Goal: Navigation & Orientation: Find specific page/section

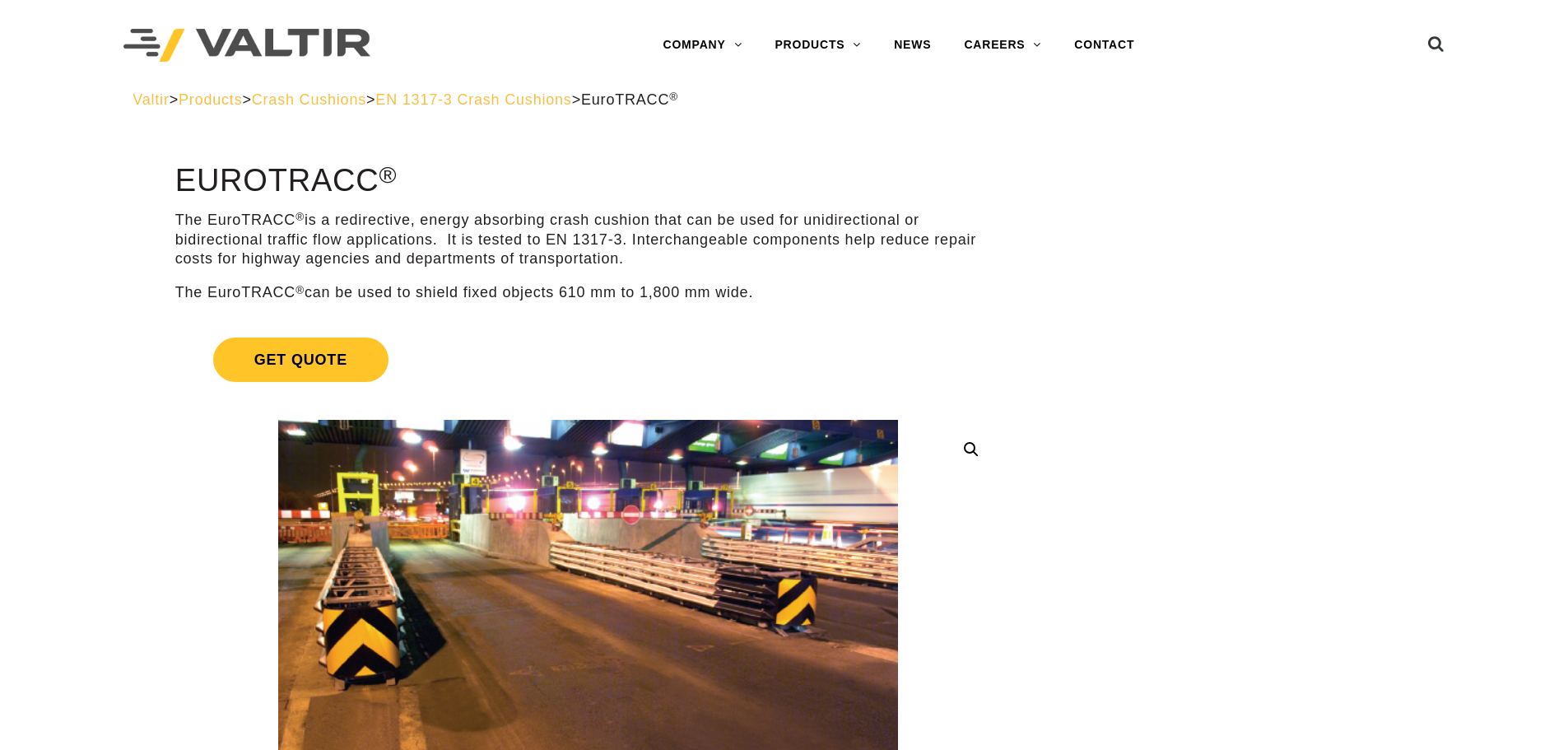
click at [365, 97] on span "Crash Cushions" at bounding box center [309, 100] width 115 height 17
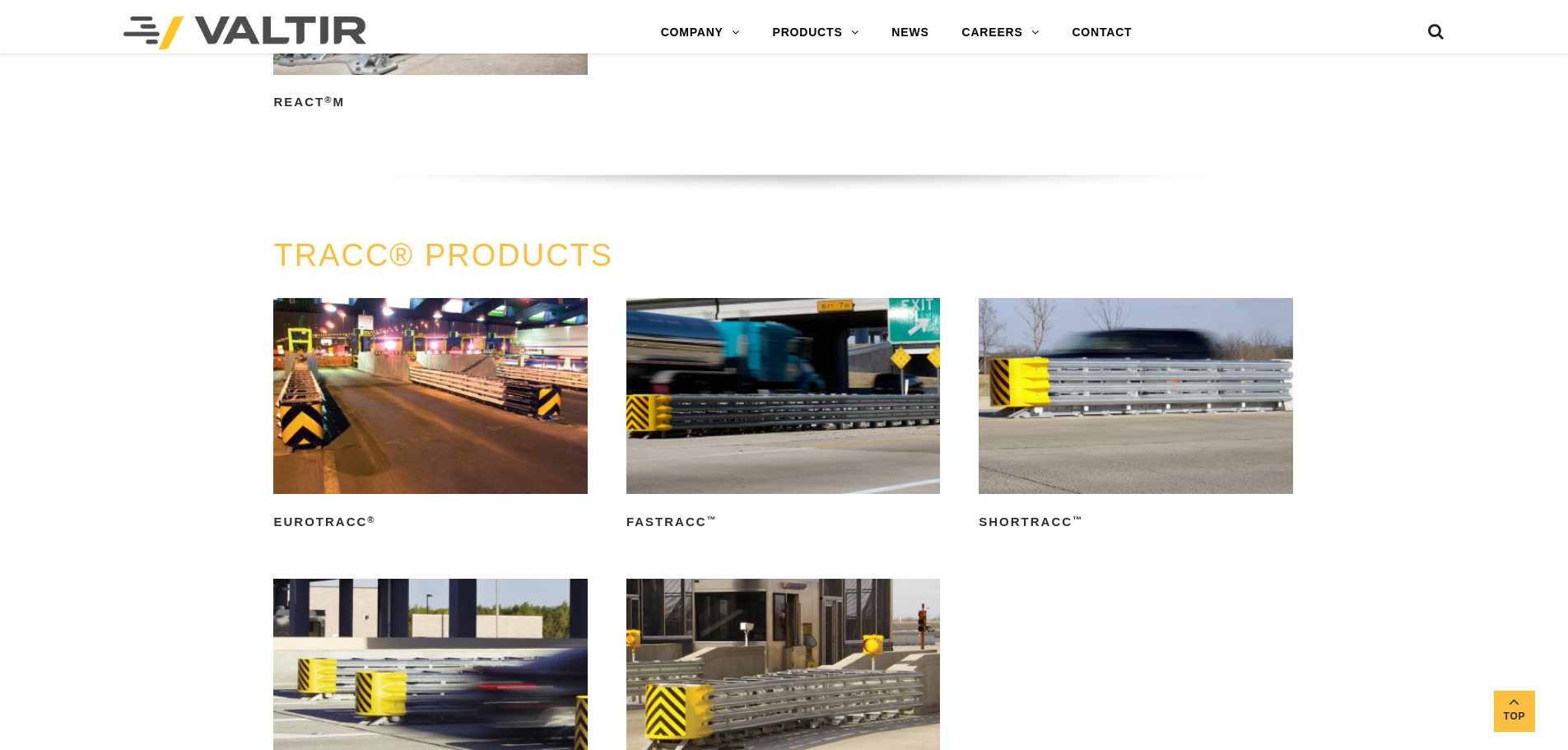
scroll to position [2635, 0]
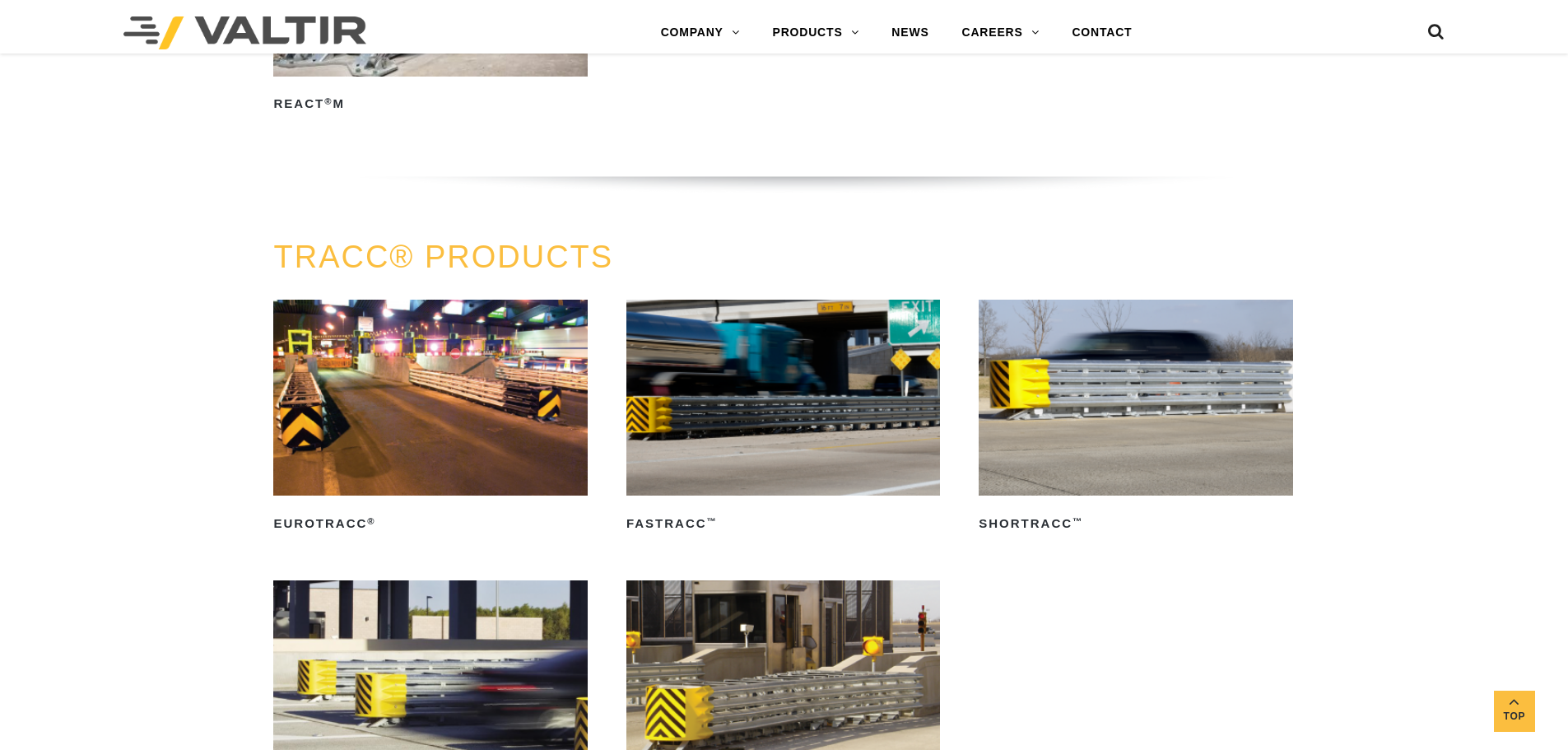
click at [418, 469] on img at bounding box center [430, 398] width 314 height 196
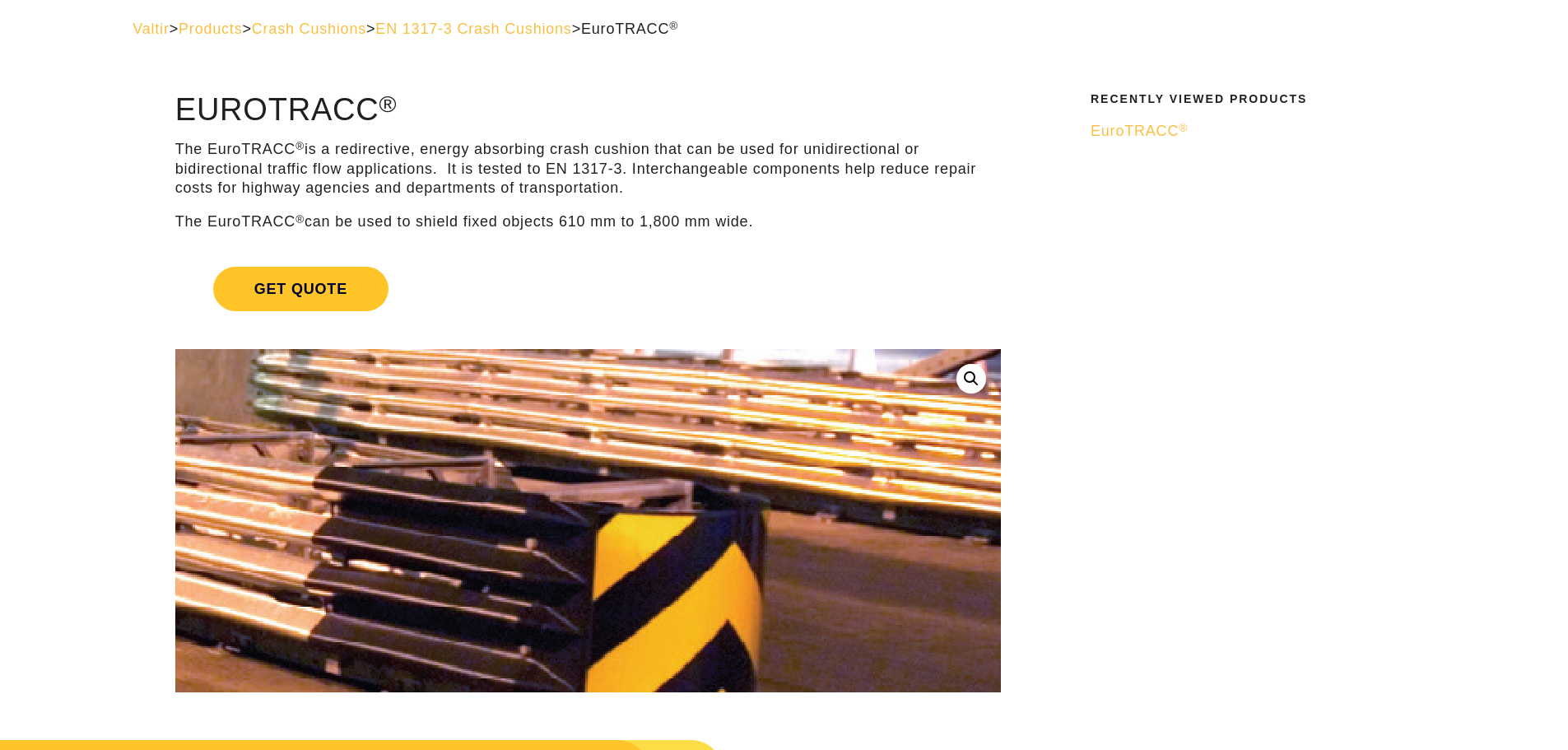
scroll to position [165, 0]
